Goal: Information Seeking & Learning: Check status

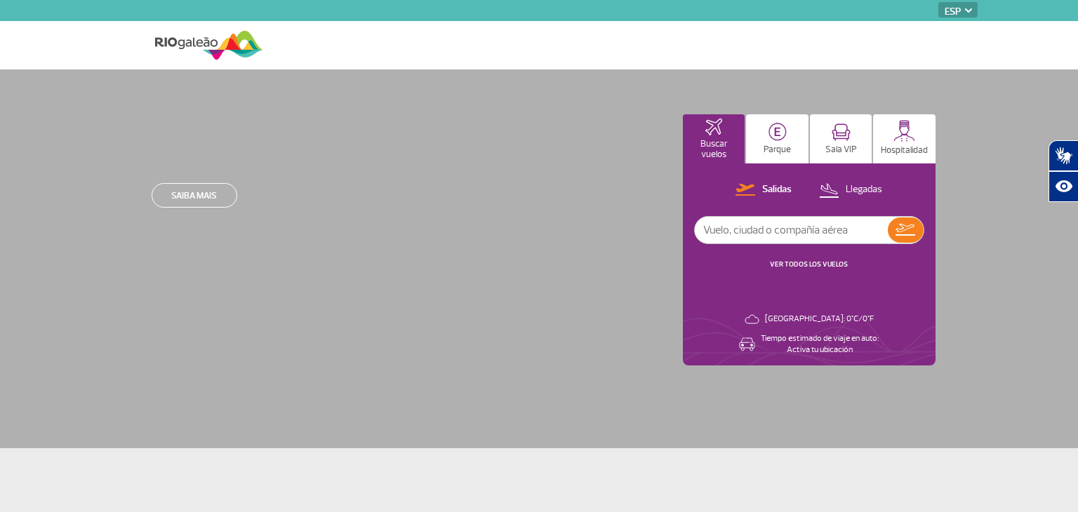
select select "es"
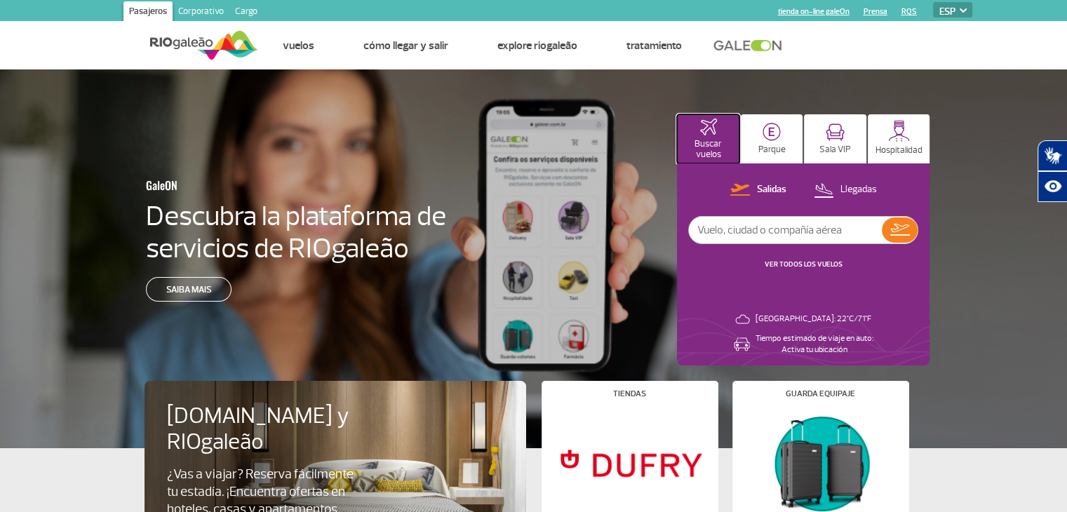
click at [715, 143] on p "Buscar vuelos" at bounding box center [708, 149] width 48 height 21
click at [753, 191] on button "Salidas" at bounding box center [758, 190] width 65 height 18
click at [800, 234] on input "text" at bounding box center [785, 230] width 193 height 27
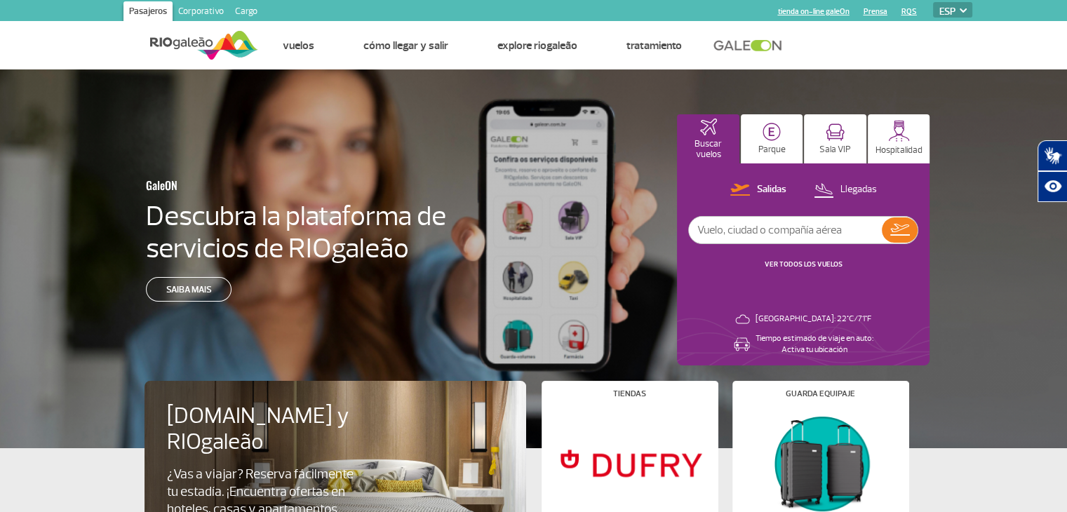
click at [805, 234] on input "text" at bounding box center [785, 230] width 193 height 27
type input "la8022"
click at [899, 229] on img at bounding box center [900, 230] width 20 height 12
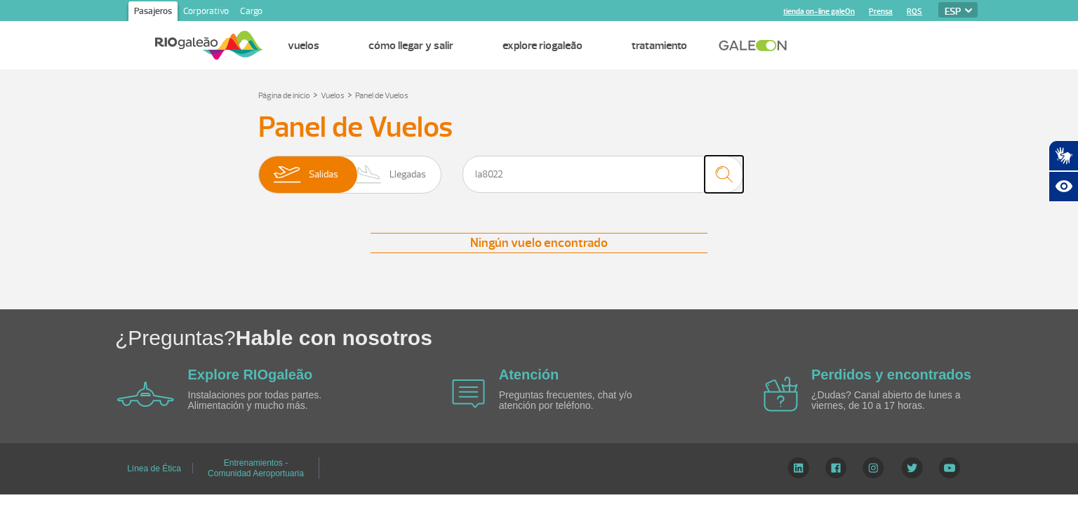
click at [725, 175] on img "submit" at bounding box center [724, 174] width 30 height 29
click at [539, 177] on input "la8022" at bounding box center [602, 174] width 281 height 37
type input "l"
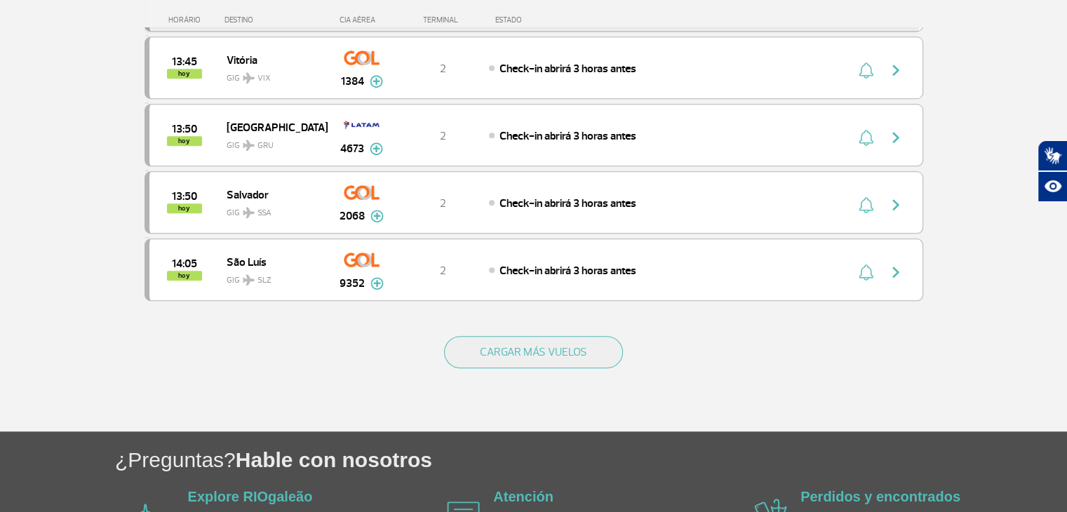
scroll to position [1377, 0]
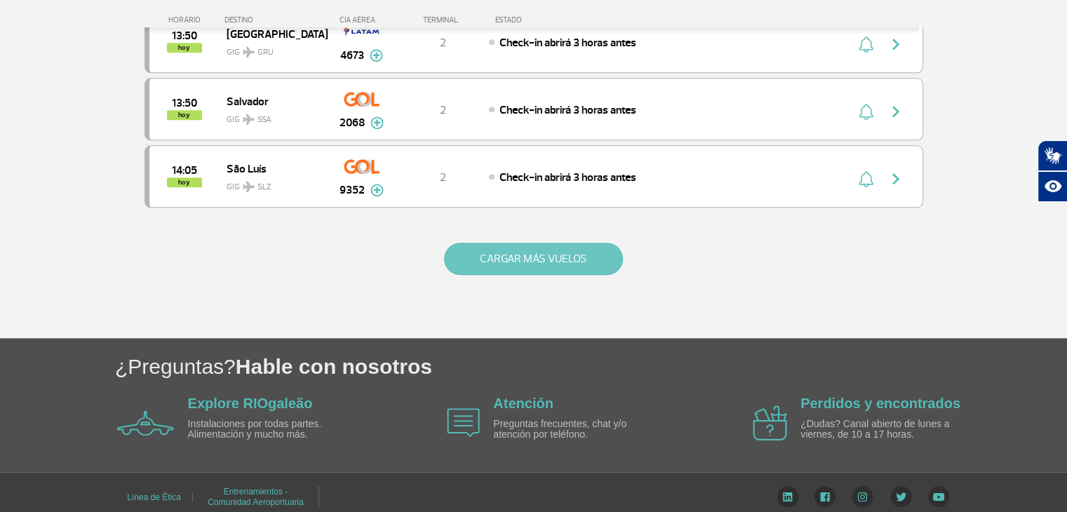
click at [538, 247] on button "CARGAR MÁS VUELOS" at bounding box center [533, 259] width 179 height 32
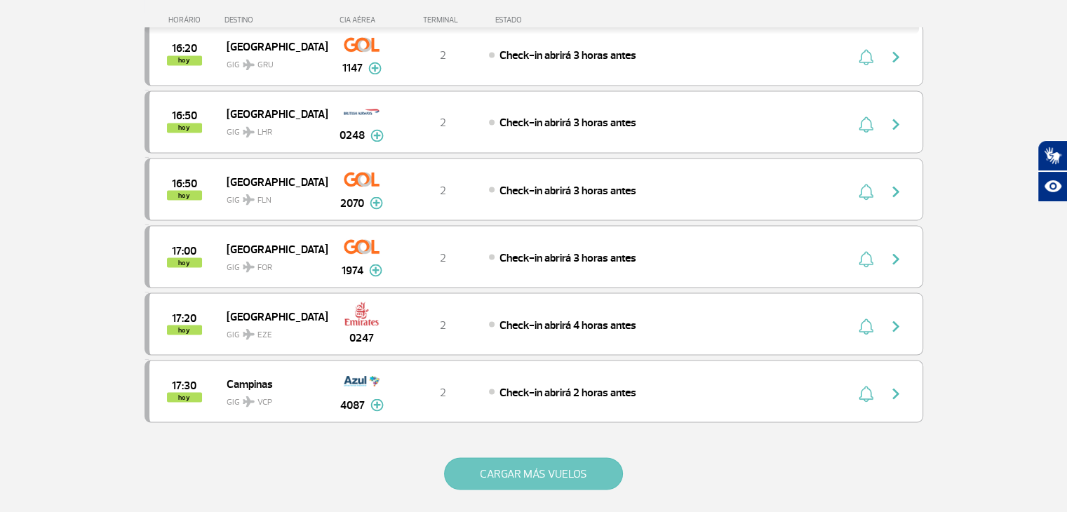
scroll to position [2703, 0]
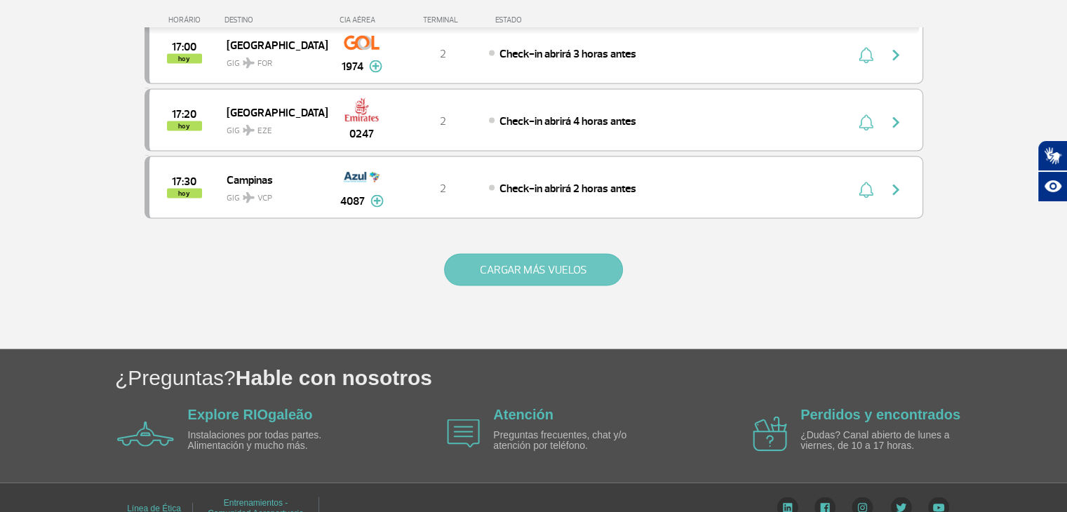
click at [546, 254] on button "CARGAR MÁS VUELOS" at bounding box center [533, 270] width 179 height 32
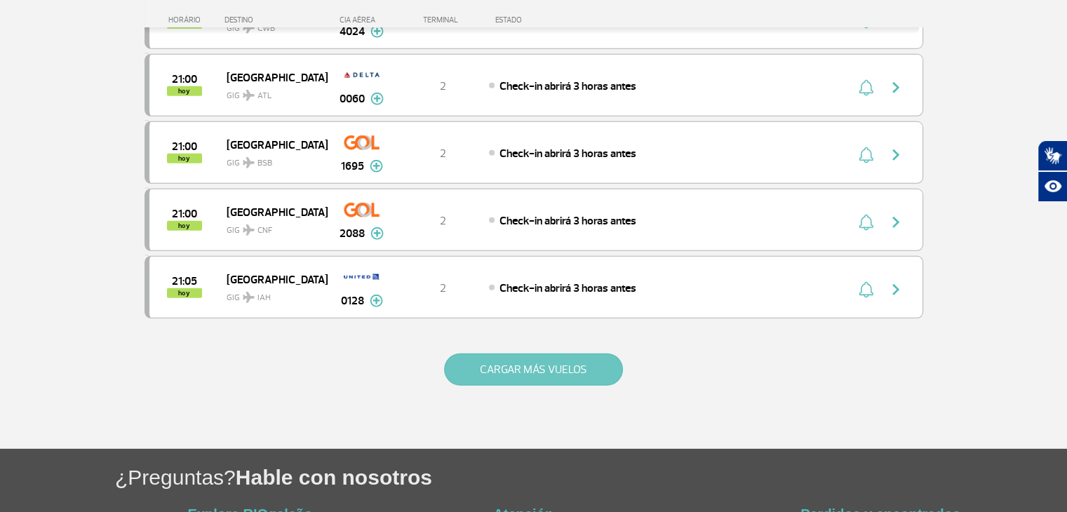
scroll to position [3966, 0]
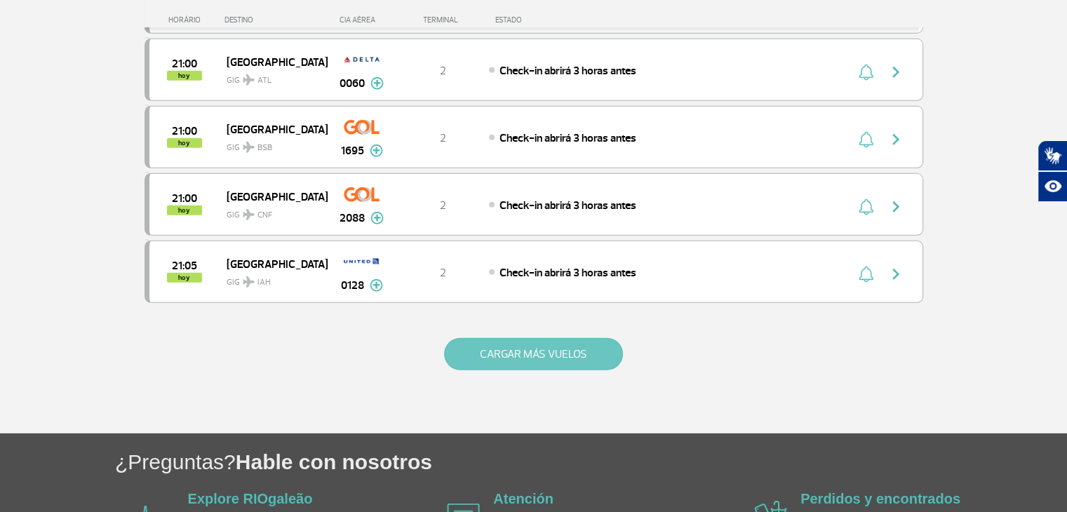
click at [535, 338] on button "CARGAR MÁS VUELOS" at bounding box center [533, 354] width 179 height 32
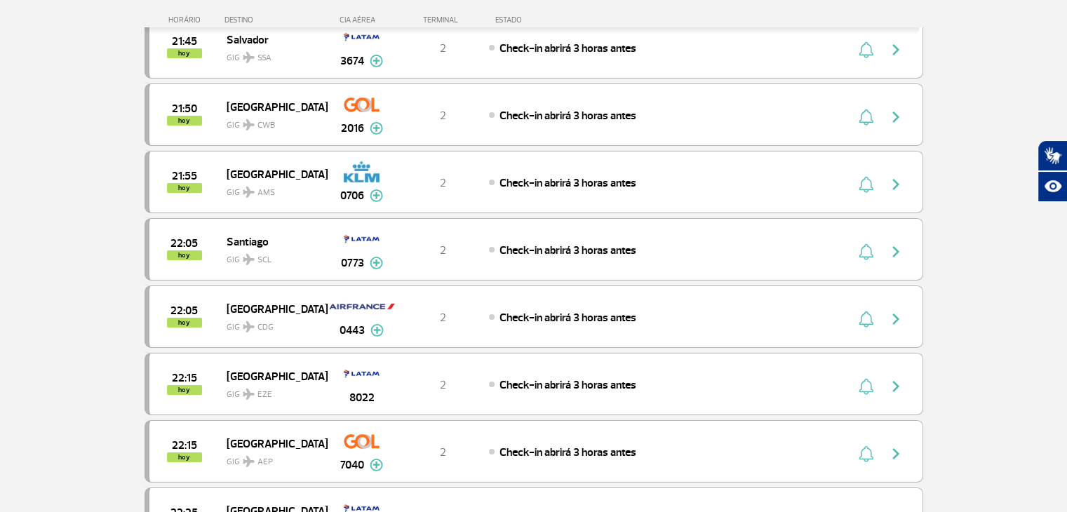
scroll to position [4667, 0]
